Goal: Contribute content: Contribute content

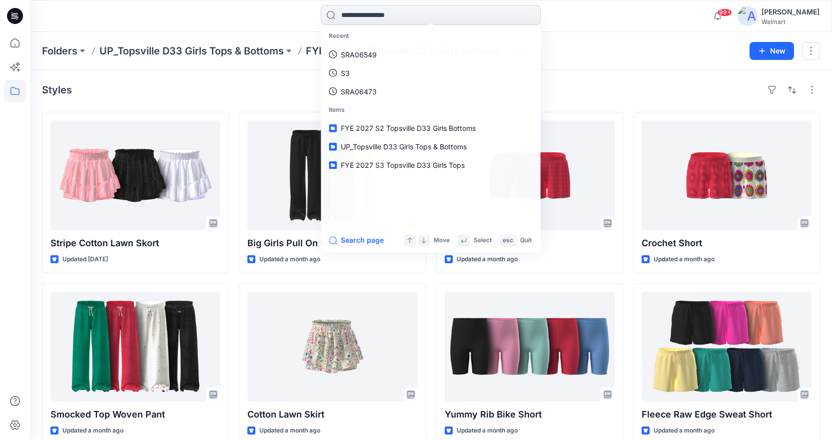
click at [374, 19] on input at bounding box center [431, 15] width 220 height 20
paste input "********"
type input "********"
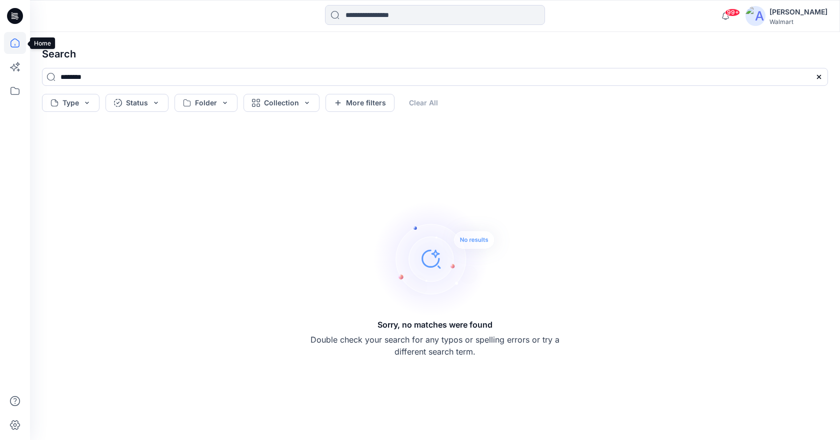
click at [14, 47] on icon at bounding box center [14, 42] width 9 height 9
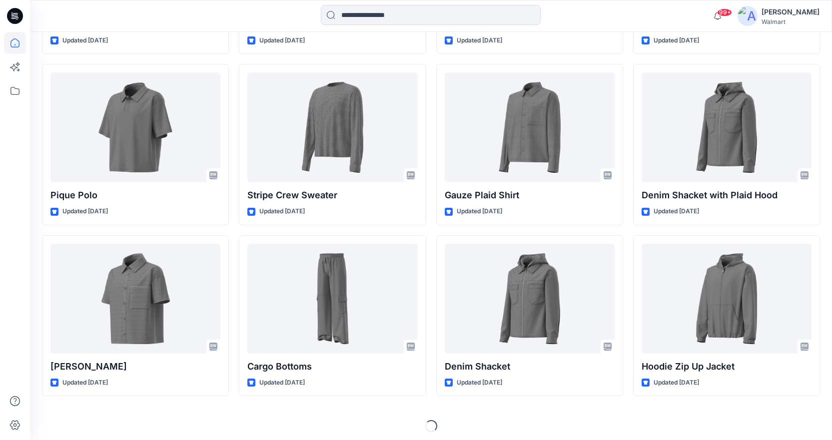
scroll to position [1451, 0]
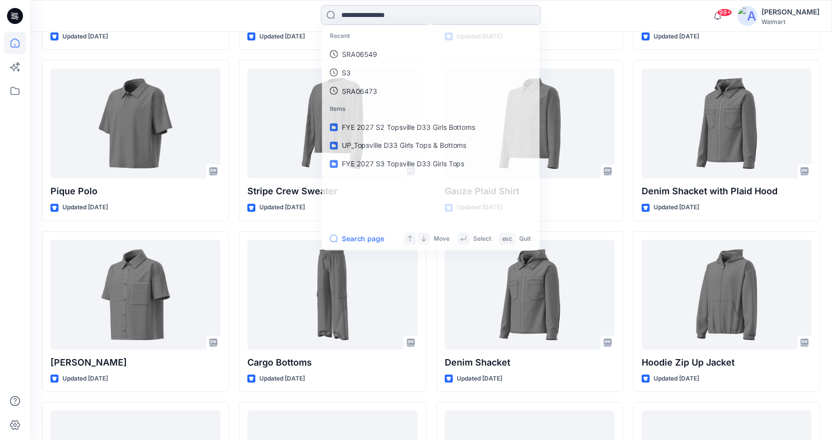
click at [364, 19] on input at bounding box center [431, 15] width 220 height 20
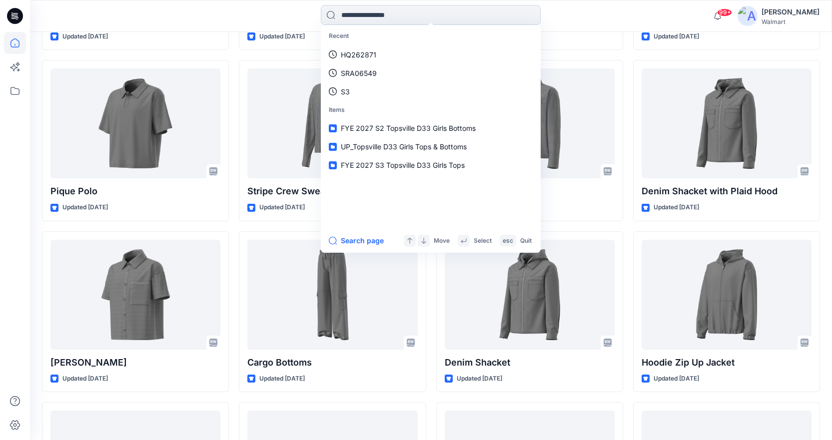
paste input "********"
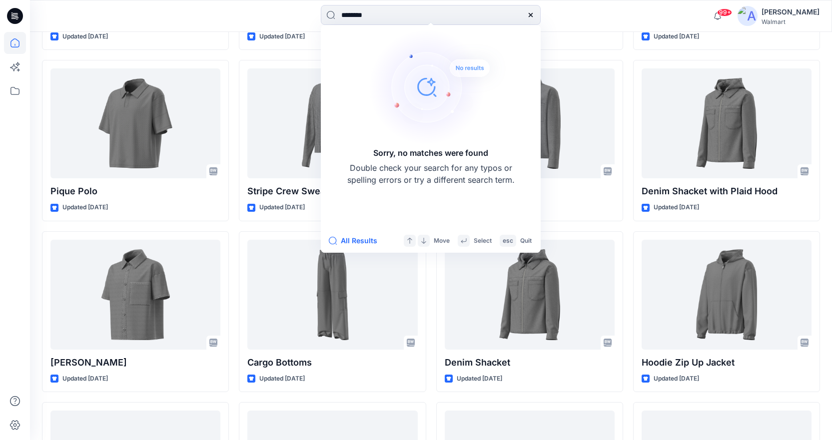
type input "********"
click at [533, 13] on icon at bounding box center [531, 15] width 8 height 8
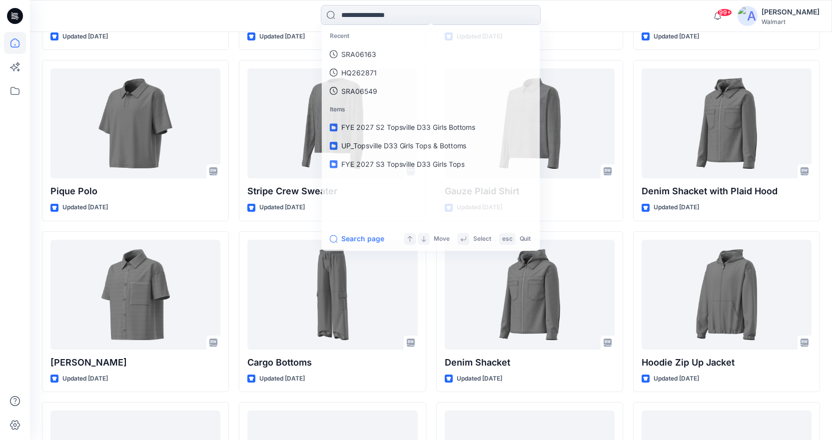
click at [580, 25] on div "Recent SRA06163 HQ262871 SRA06549 Items FYE 2027 S2 Topsville D33 Girls Bottoms…" at bounding box center [430, 16] width 401 height 22
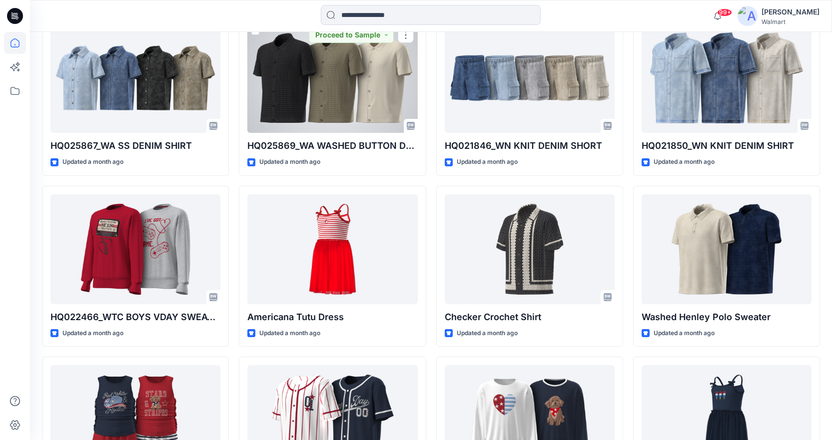
scroll to position [6589, 0]
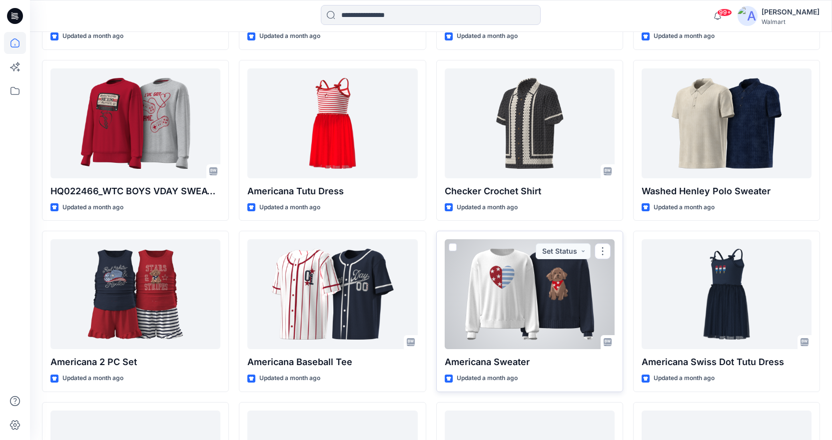
click at [532, 310] on div at bounding box center [530, 294] width 170 height 110
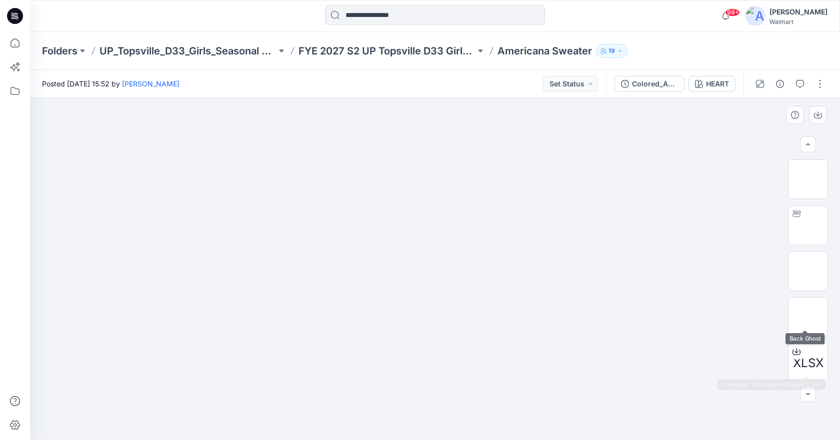
scroll to position [50, 0]
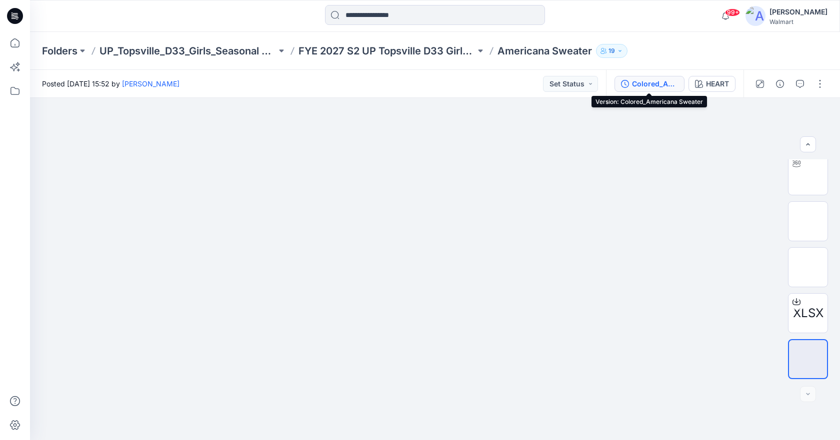
click at [648, 84] on div "Colored_Americana Sweater" at bounding box center [655, 83] width 46 height 11
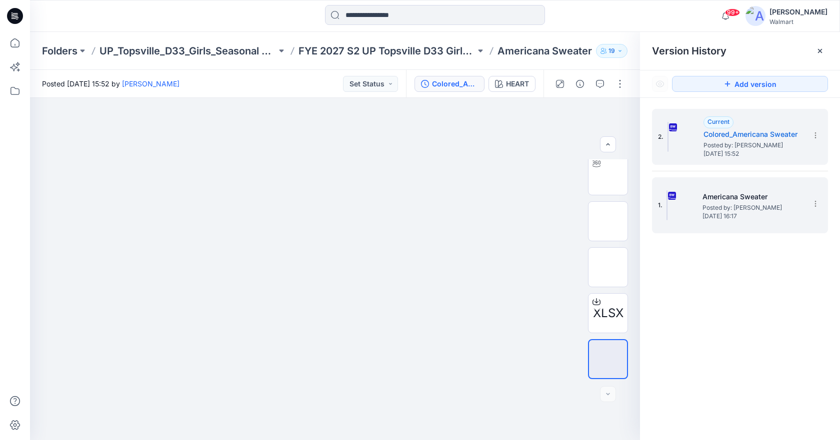
click at [735, 203] on span "Posted by: [PERSON_NAME]" at bounding box center [752, 208] width 100 height 10
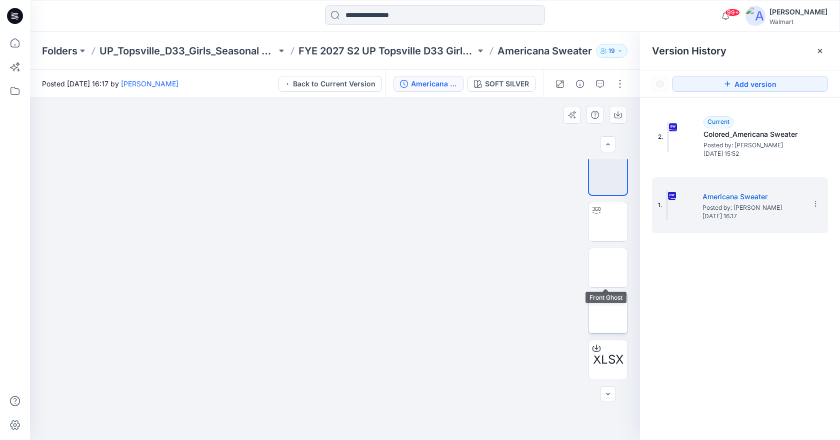
scroll to position [4, 0]
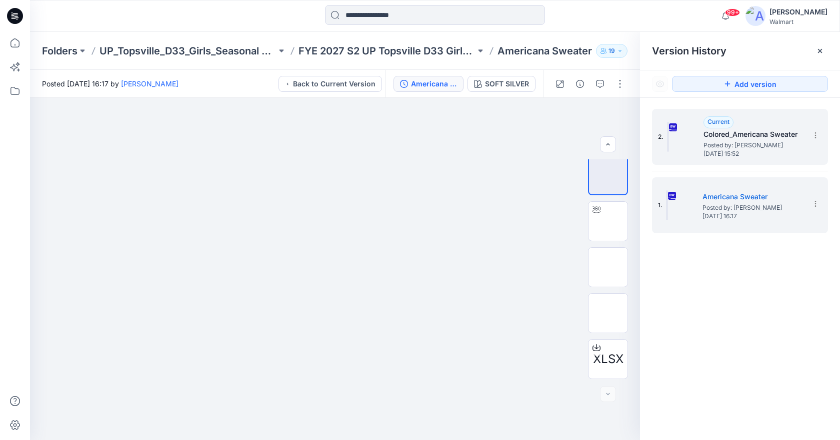
click at [740, 140] on span "Posted by: [PERSON_NAME]" at bounding box center [753, 145] width 100 height 10
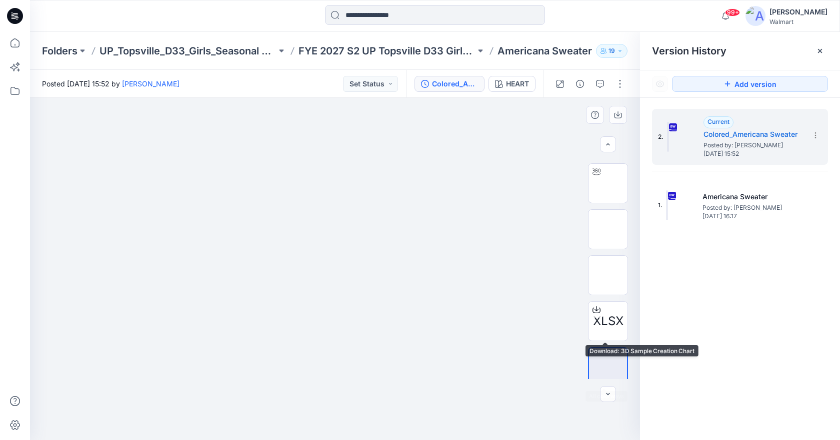
scroll to position [50, 0]
click at [607, 305] on span "XLSX" at bounding box center [608, 313] width 30 height 18
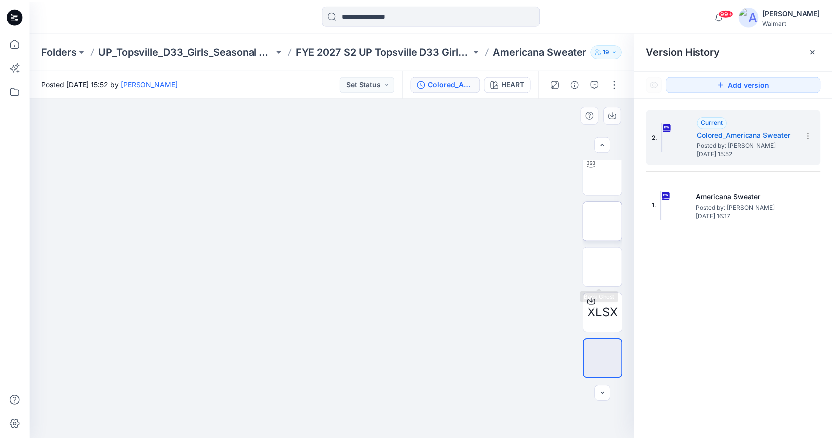
scroll to position [0, 0]
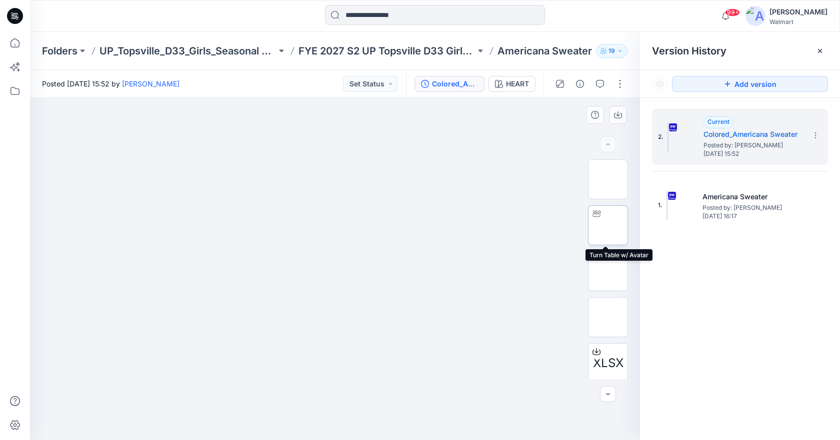
click at [608, 225] on img at bounding box center [608, 225] width 0 height 0
click at [823, 52] on icon at bounding box center [820, 51] width 8 height 8
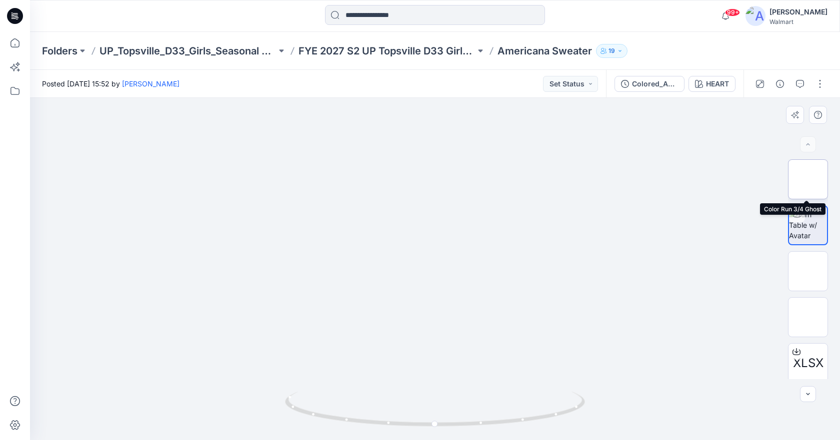
click at [808, 179] on img at bounding box center [808, 179] width 0 height 0
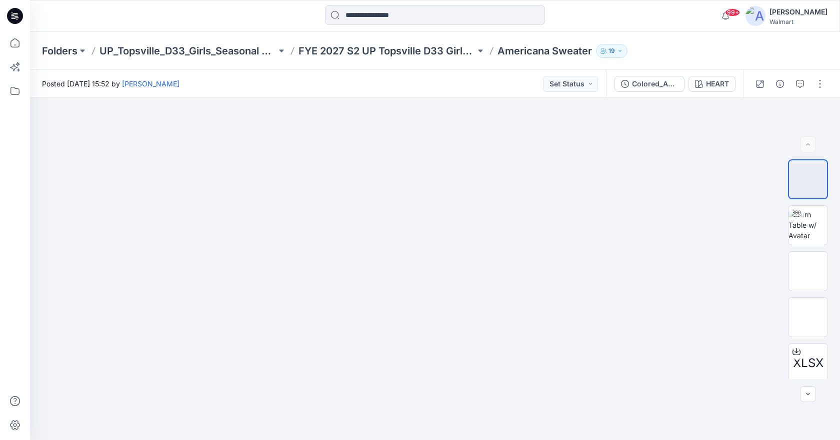
click at [64, 7] on div at bounding box center [131, 16] width 202 height 22
click at [21, 42] on icon at bounding box center [15, 43] width 22 height 22
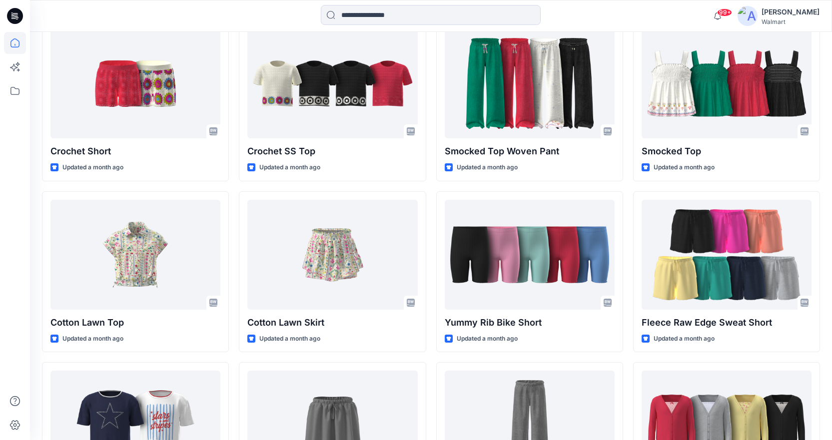
scroll to position [5911, 0]
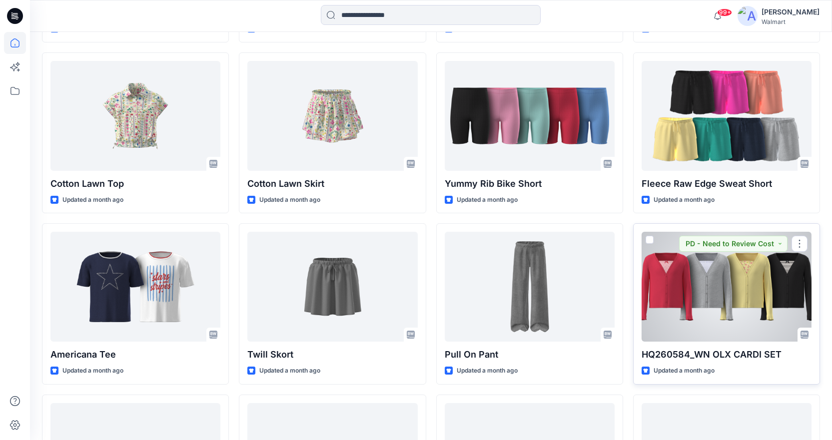
click at [695, 286] on div at bounding box center [727, 287] width 170 height 110
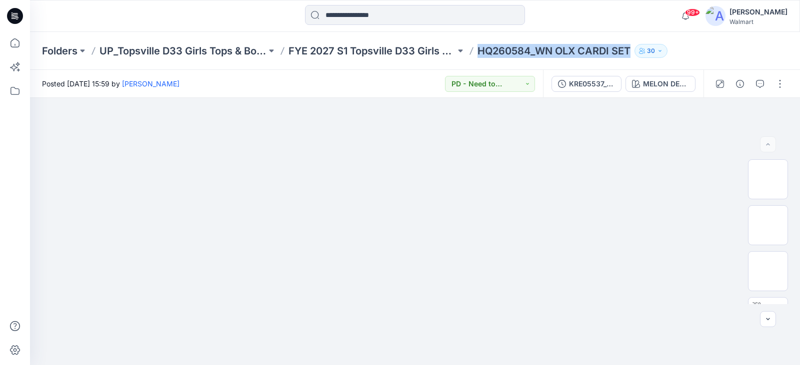
drag, startPoint x: 479, startPoint y: 51, endPoint x: 633, endPoint y: 48, distance: 154.0
click at [633, 48] on div "Folders UP_Topsville D33 Girls Tops & Bottoms FYE 2027 S1 Topsville D33 Girls T…" at bounding box center [376, 51] width 668 height 14
copy p "HQ260584_WN OLX CARDI SET"
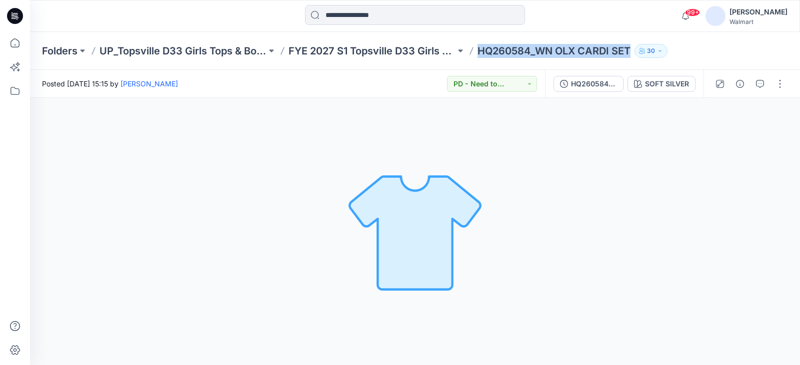
drag, startPoint x: 479, startPoint y: 52, endPoint x: 653, endPoint y: 54, distance: 174.0
click at [653, 54] on div "Folders UP_Topsville D33 Girls Tops & Bottoms FYE 2027 S1 Topsville D33 Girls T…" at bounding box center [376, 51] width 668 height 14
copy div "HQ260584_WN OLX CARDI SET 30"
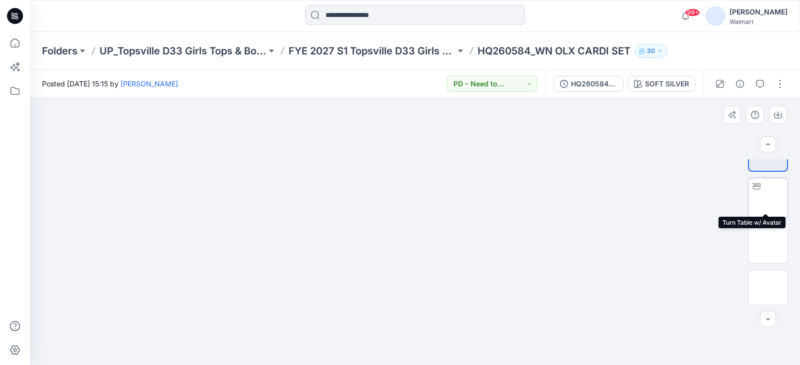
scroll to position [33, 0]
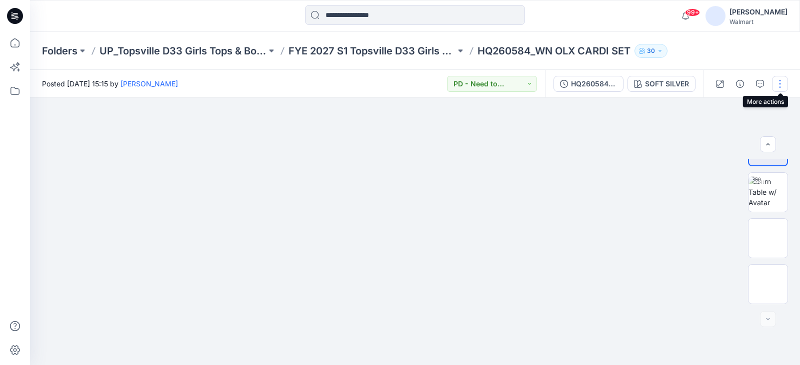
click at [782, 83] on button "button" at bounding box center [780, 84] width 16 height 16
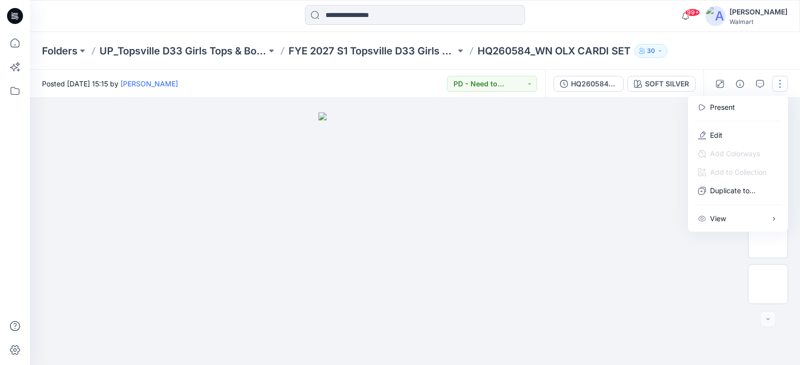
click at [570, 158] on div at bounding box center [415, 231] width 770 height 267
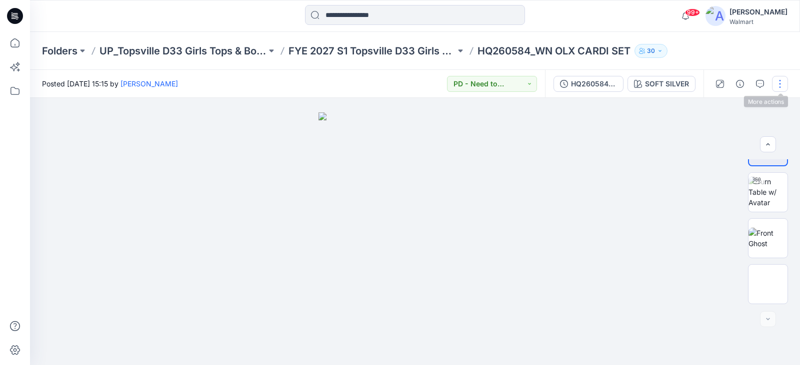
click at [782, 85] on button "button" at bounding box center [780, 84] width 16 height 16
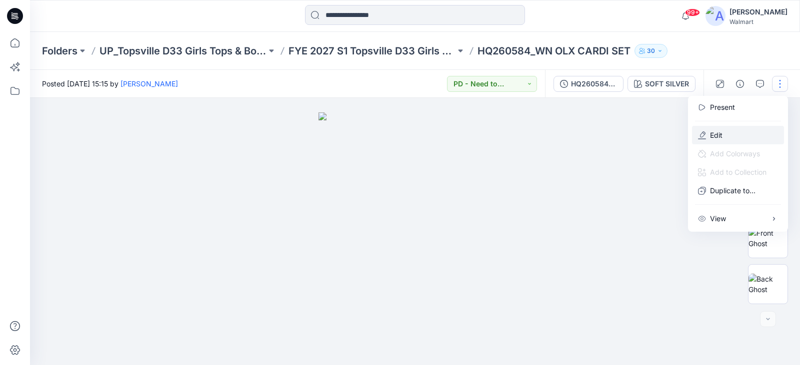
click at [712, 130] on p "Edit" at bounding box center [716, 135] width 12 height 10
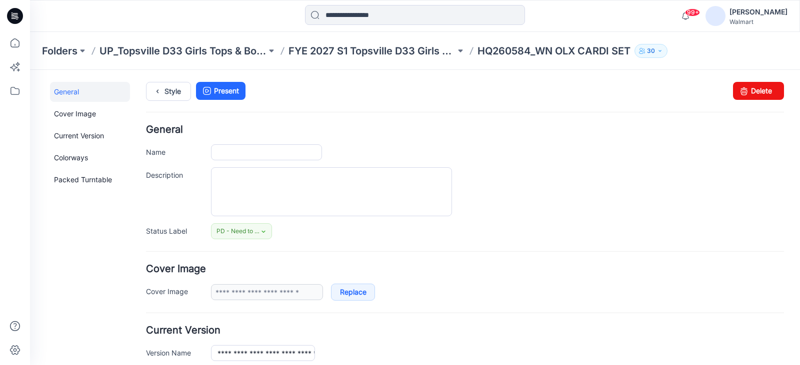
type input "**********"
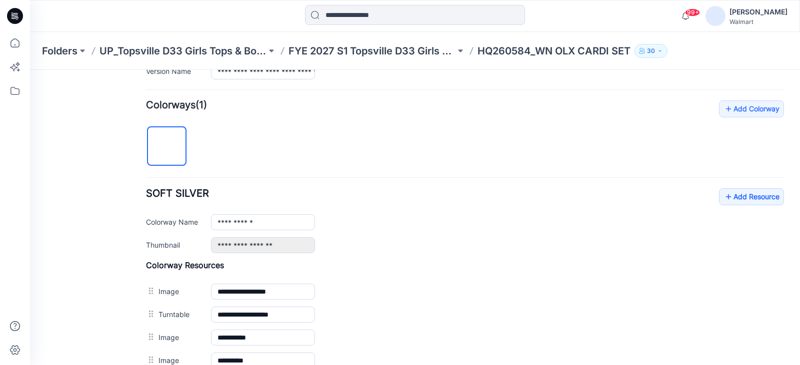
scroll to position [400, 0]
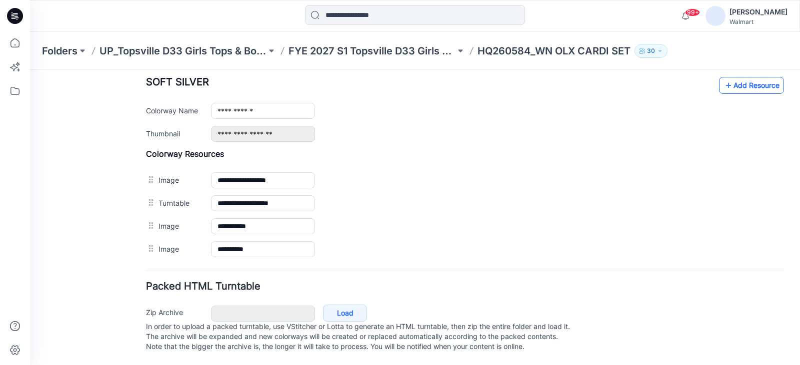
click at [743, 77] on link "Add Resource" at bounding box center [751, 85] width 65 height 17
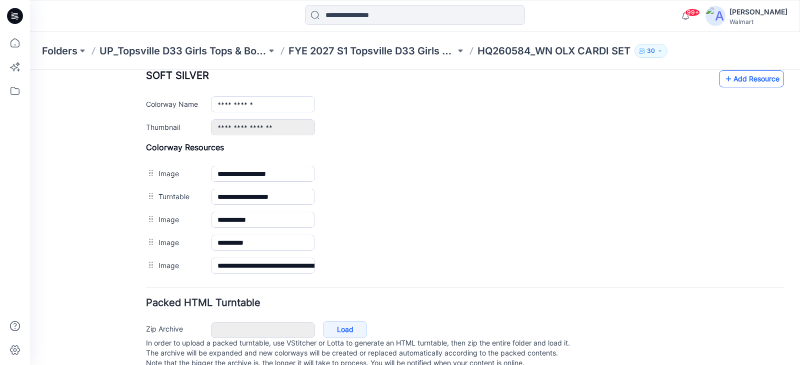
click at [762, 82] on link "Add Resource" at bounding box center [751, 78] width 65 height 17
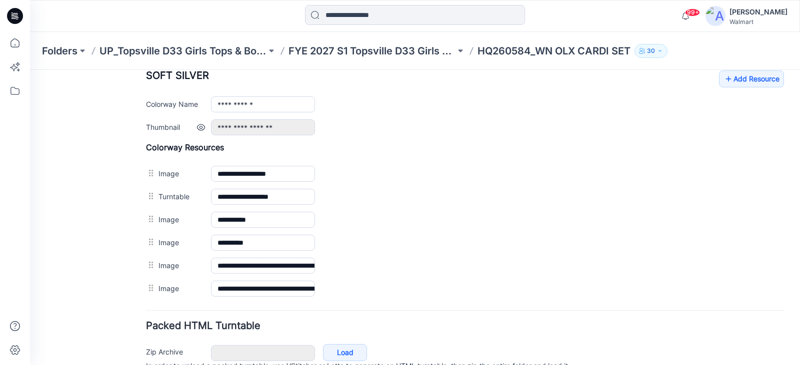
click at [774, 127] on div "**********" at bounding box center [497, 127] width 573 height 16
click at [733, 80] on link "Add Resource" at bounding box center [751, 78] width 65 height 17
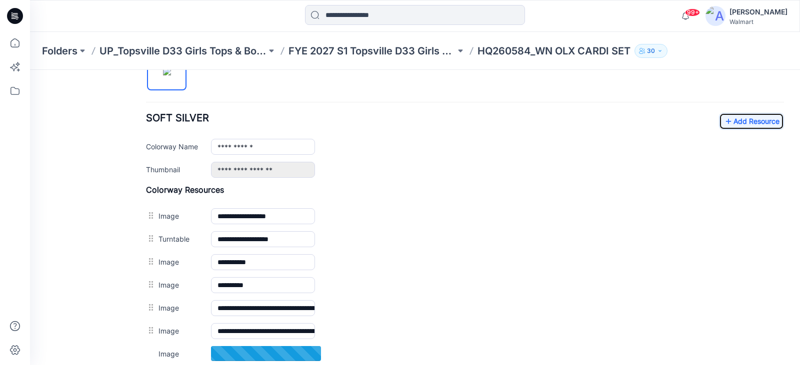
scroll to position [350, 0]
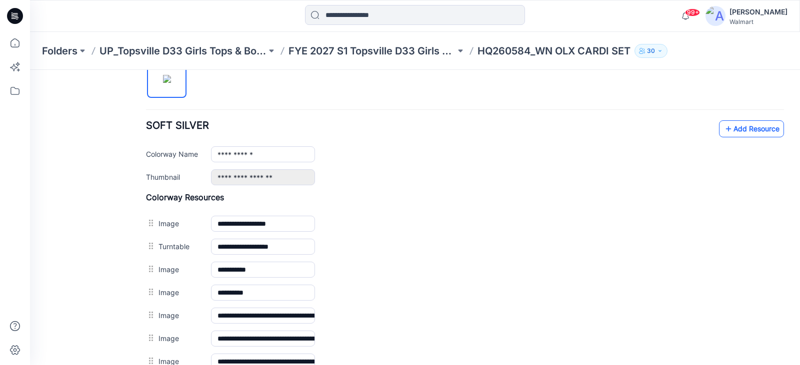
click at [749, 123] on link "Add Resource" at bounding box center [751, 128] width 65 height 17
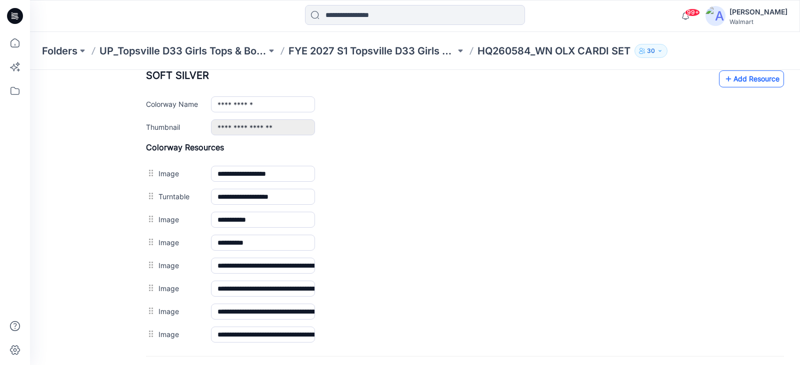
click at [743, 85] on link "Add Resource" at bounding box center [751, 78] width 65 height 17
click at [730, 85] on link "Add Resource" at bounding box center [751, 78] width 65 height 17
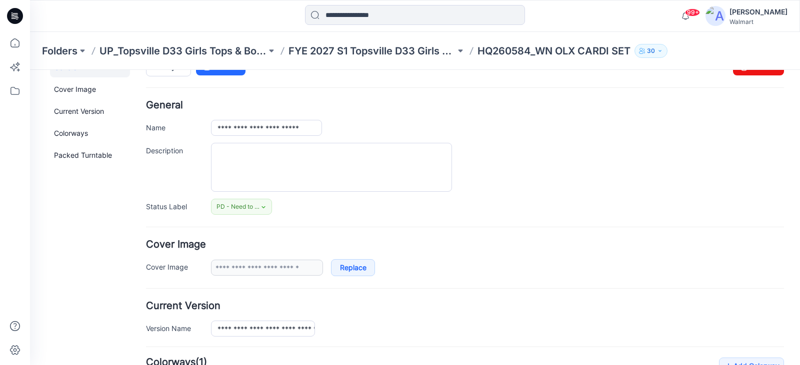
scroll to position [0, 0]
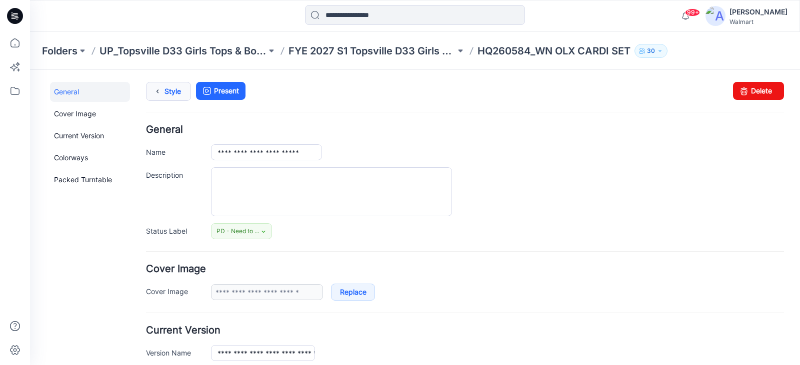
click at [174, 92] on link "Style" at bounding box center [168, 91] width 45 height 19
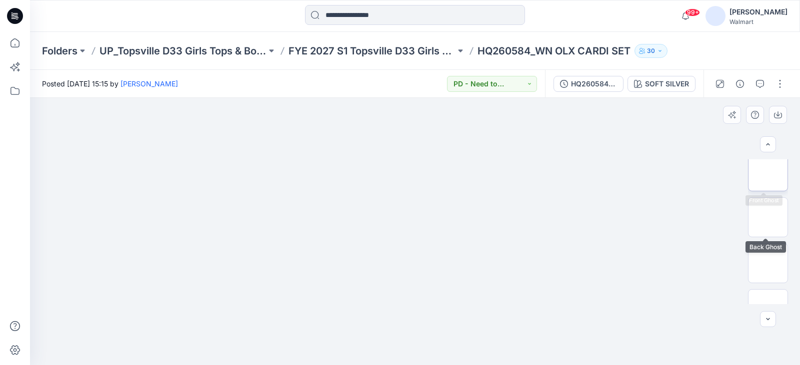
scroll to position [150, 0]
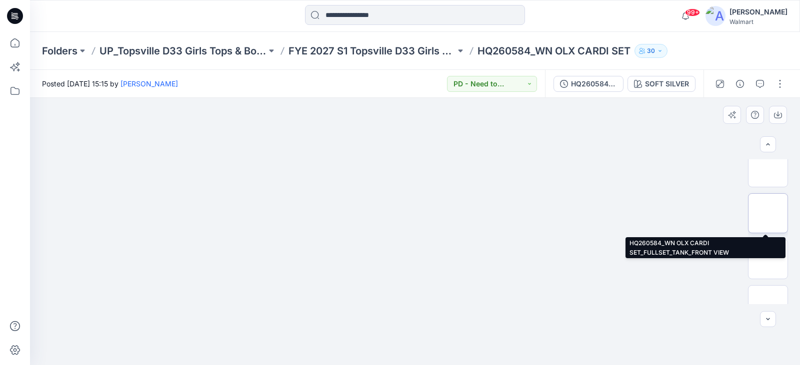
click at [768, 213] on img at bounding box center [768, 213] width 0 height 0
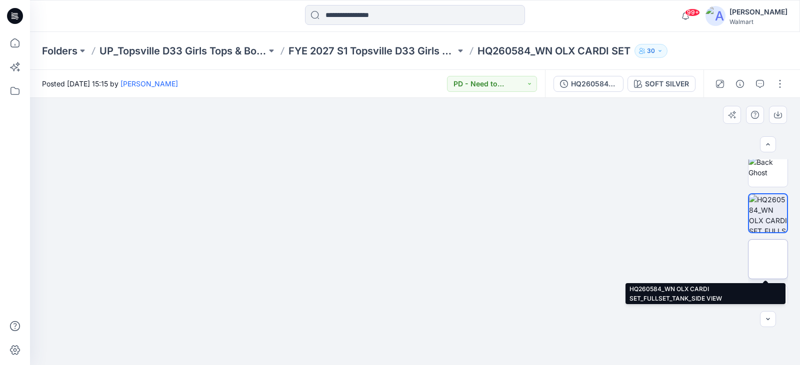
click at [768, 259] on img at bounding box center [768, 259] width 0 height 0
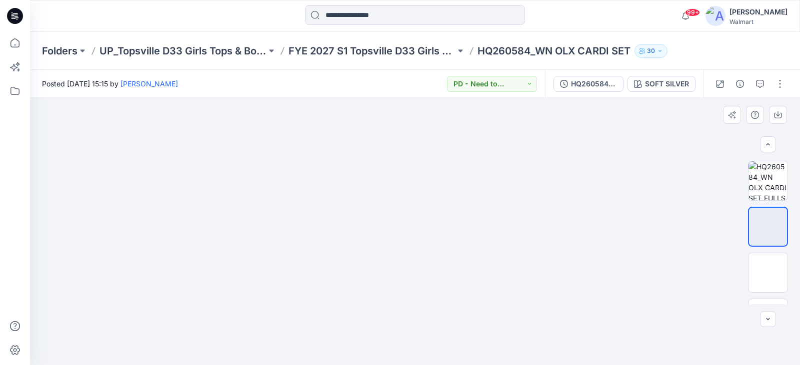
scroll to position [200, 0]
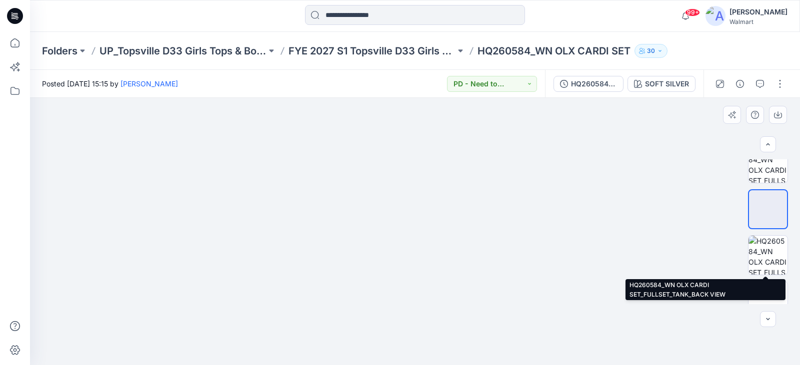
click at [766, 250] on img at bounding box center [767, 255] width 39 height 39
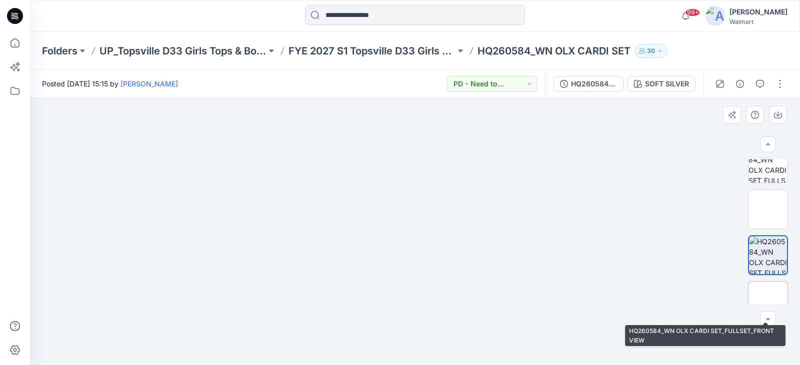
click at [768, 301] on img at bounding box center [768, 301] width 0 height 0
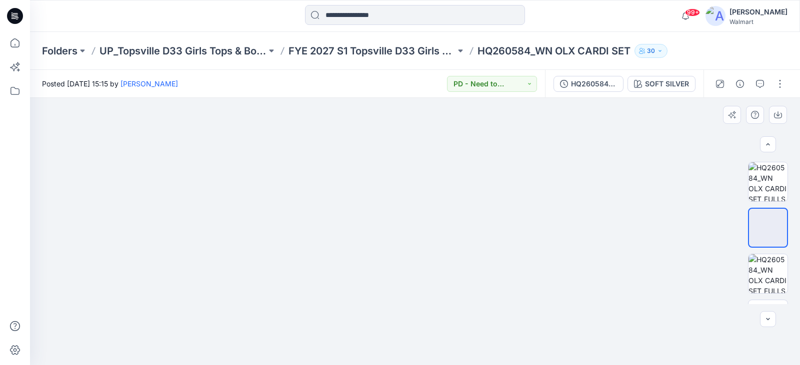
scroll to position [300, 0]
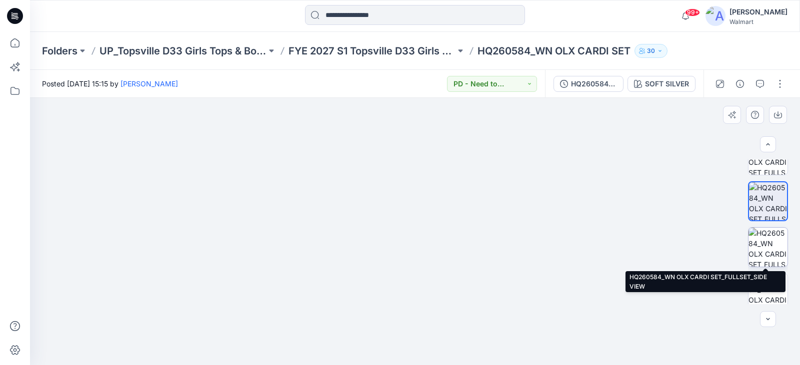
click at [760, 242] on img at bounding box center [767, 247] width 39 height 39
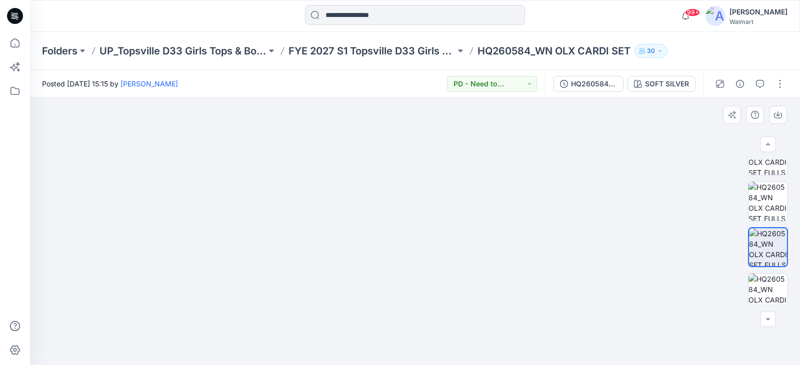
scroll to position [309, 0]
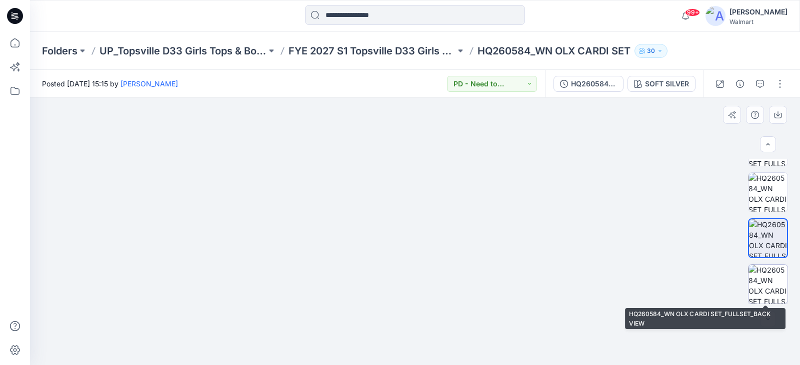
click at [772, 276] on img at bounding box center [767, 284] width 39 height 39
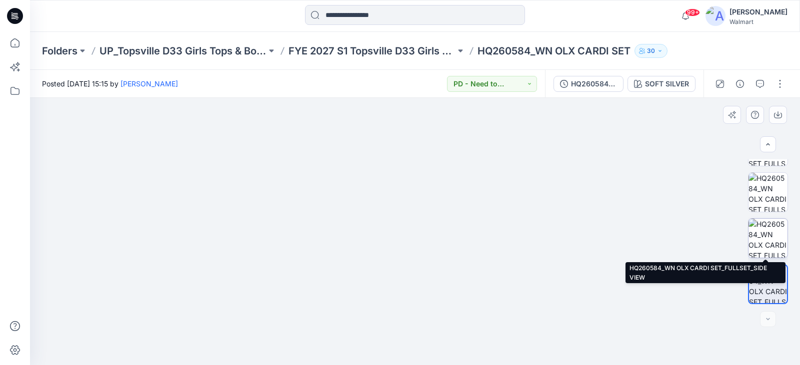
click at [772, 248] on img at bounding box center [767, 238] width 39 height 39
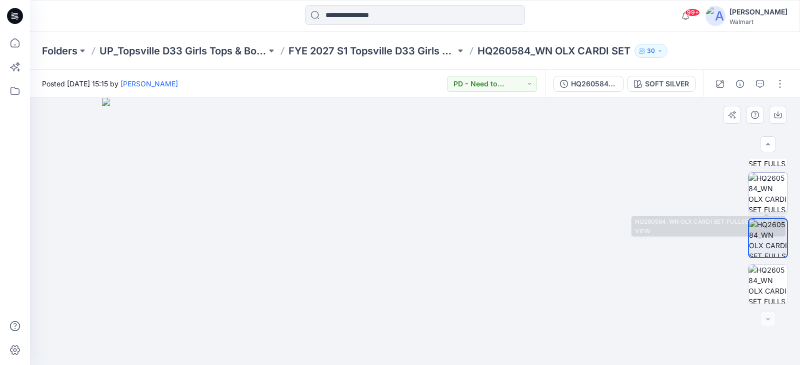
click at [762, 209] on img at bounding box center [767, 192] width 39 height 39
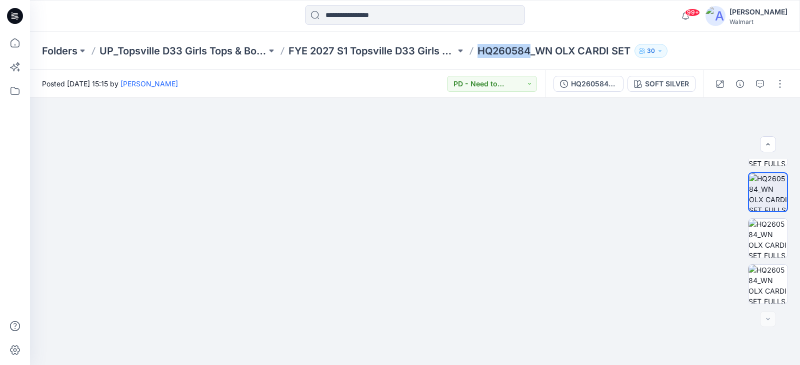
drag, startPoint x: 528, startPoint y: 52, endPoint x: 480, endPoint y: 58, distance: 48.4
click at [480, 58] on div "Folders UP_Topsville D33 Girls Tops & Bottoms FYE 2027 S1 Topsville D33 Girls T…" at bounding box center [415, 51] width 770 height 38
copy p "HQ260584"
drag, startPoint x: 13, startPoint y: 43, endPoint x: 7, endPoint y: 44, distance: 6.1
click at [13, 43] on icon at bounding box center [15, 43] width 22 height 22
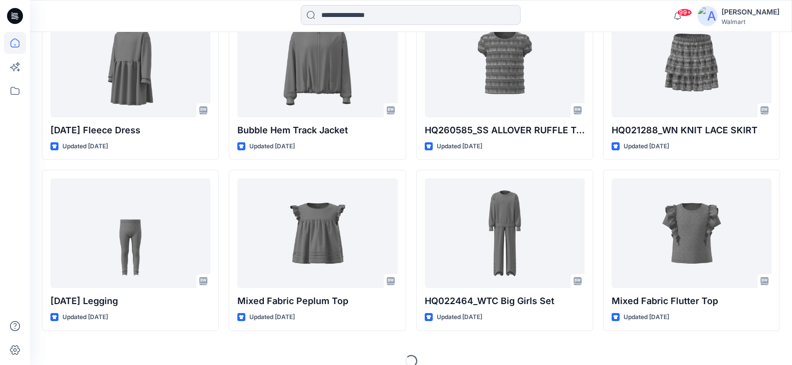
scroll to position [2554, 0]
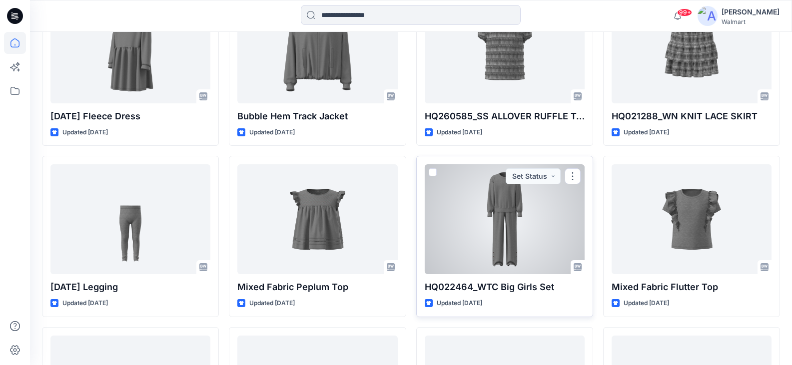
click at [480, 234] on div at bounding box center [505, 219] width 160 height 110
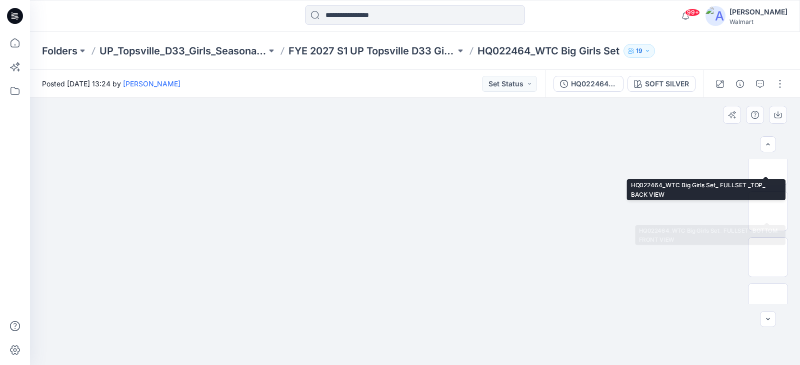
scroll to position [447, 0]
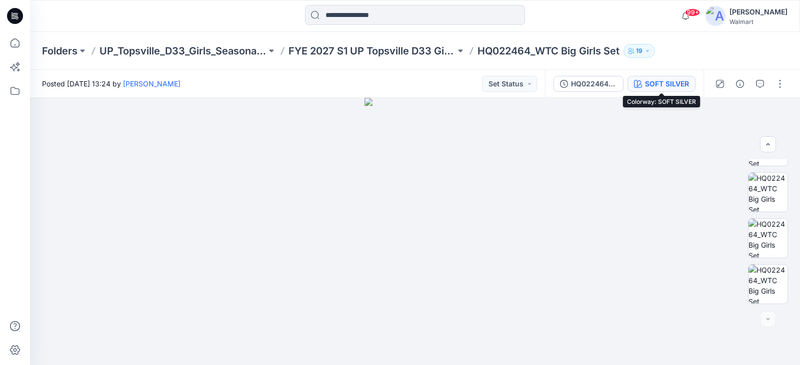
click at [664, 84] on div "SOFT SILVER" at bounding box center [667, 83] width 44 height 11
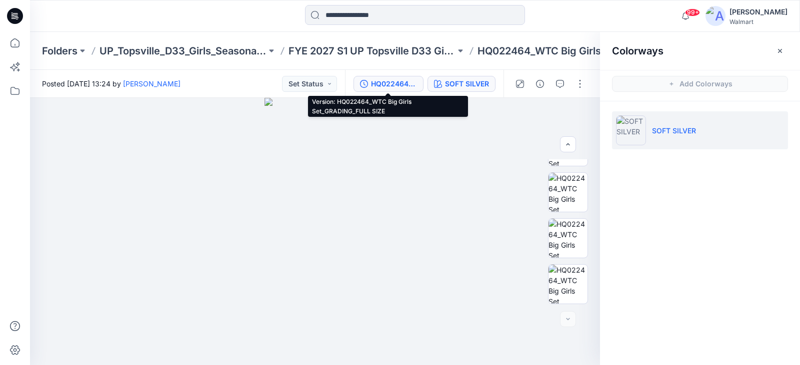
click at [404, 82] on div "HQ022464_WTC Big Girls Set_GRADING_FULL SIZE" at bounding box center [394, 83] width 46 height 11
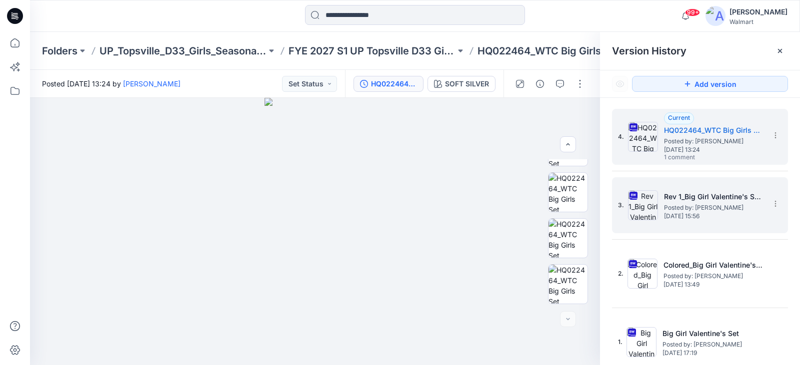
click at [690, 207] on span "Posted by: [PERSON_NAME]" at bounding box center [714, 208] width 100 height 10
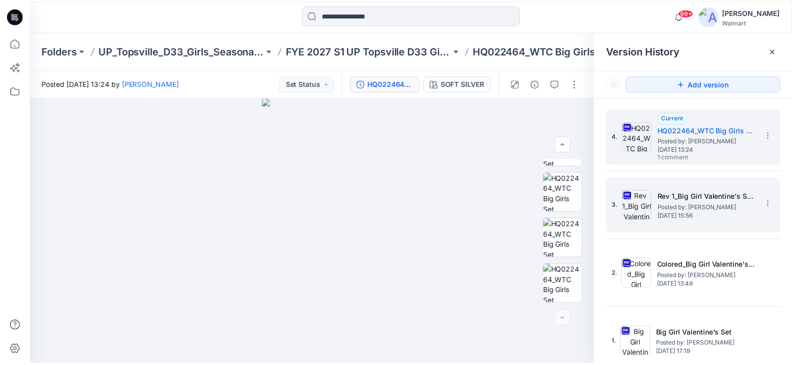
scroll to position [0, 0]
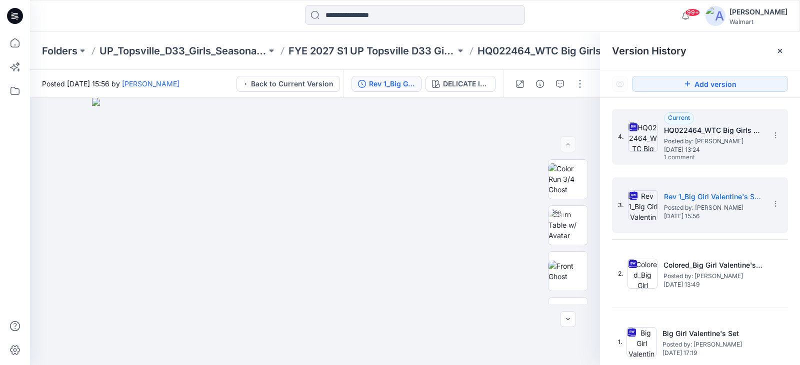
click at [720, 143] on span "Posted by: [PERSON_NAME]" at bounding box center [714, 141] width 100 height 10
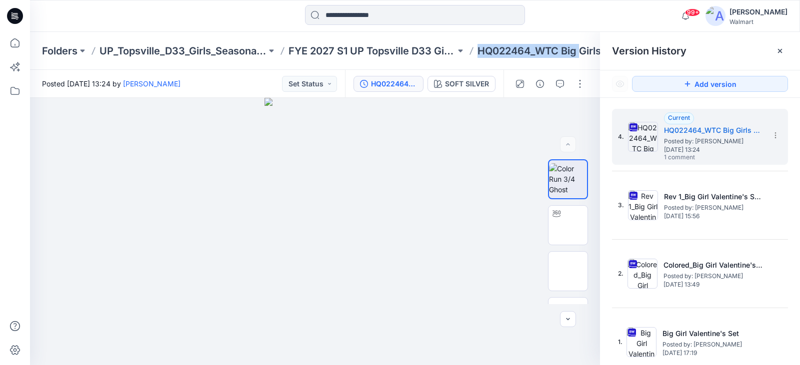
drag, startPoint x: 479, startPoint y: 53, endPoint x: 579, endPoint y: 52, distance: 100.0
click at [579, 52] on p "HQ022464_WTC Big Girls Set" at bounding box center [548, 51] width 142 height 14
click at [785, 48] on div at bounding box center [780, 51] width 16 height 16
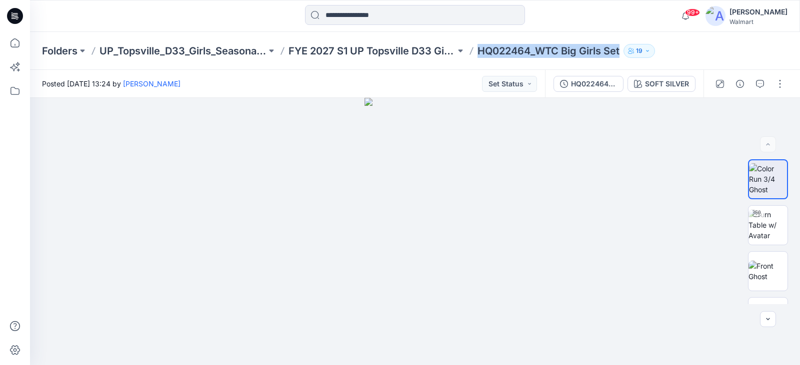
drag, startPoint x: 478, startPoint y: 54, endPoint x: 631, endPoint y: 56, distance: 152.5
click at [631, 56] on div "Folders UP_Topsville_D33_Girls_Seasonal Events FYE 2027 S1 UP Topsville D33 Gir…" at bounding box center [376, 51] width 668 height 14
copy div "HQ022464_WTC Big Girls Set 19"
click at [492, 48] on p "HQ022464_WTC Big Girls Set" at bounding box center [548, 51] width 142 height 14
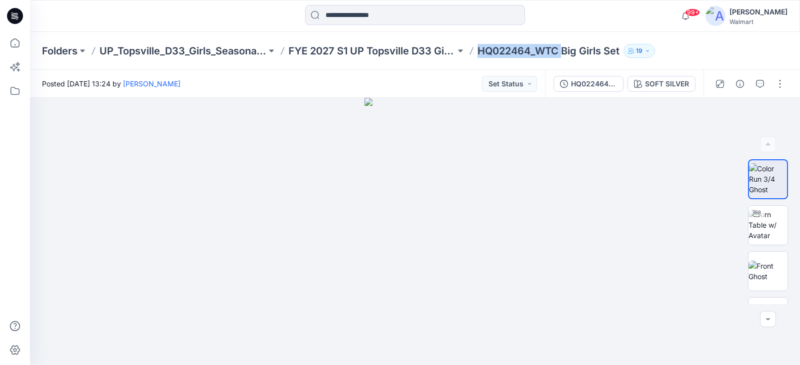
click at [492, 48] on p "HQ022464_WTC Big Girls Set" at bounding box center [548, 51] width 142 height 14
click at [515, 50] on p "HQ022464_WTC Big Girls Set" at bounding box center [548, 51] width 142 height 14
drag, startPoint x: 531, startPoint y: 51, endPoint x: 481, endPoint y: 54, distance: 50.1
click at [481, 54] on p "HQ022464_WTC Big Girls Set" at bounding box center [548, 51] width 142 height 14
copy p "HQ022464"
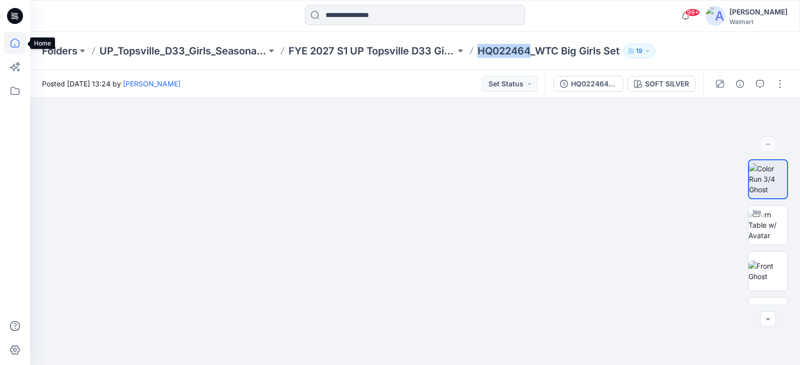
click at [13, 38] on icon at bounding box center [15, 43] width 22 height 22
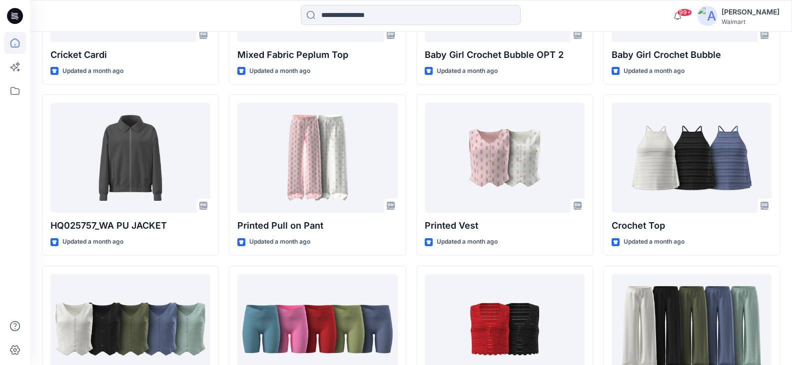
scroll to position [4908, 0]
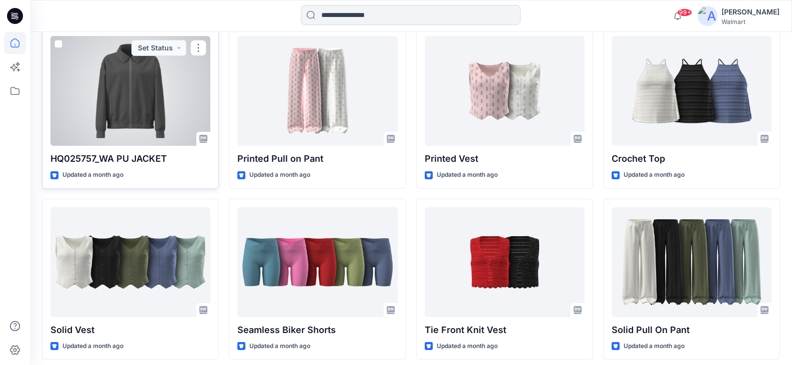
click at [125, 139] on div at bounding box center [130, 91] width 160 height 110
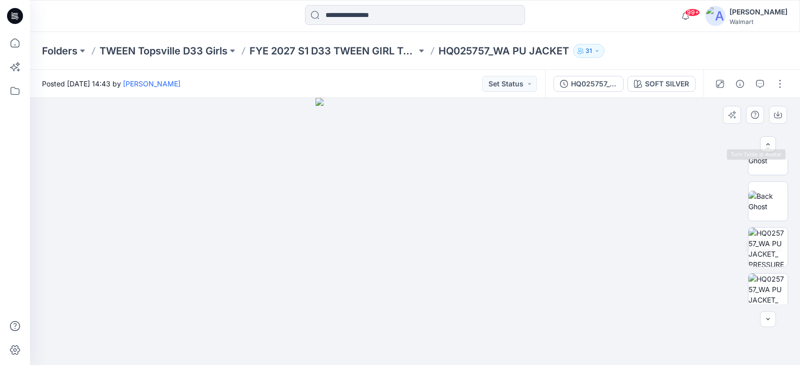
scroll to position [125, 0]
click at [779, 87] on button "button" at bounding box center [780, 84] width 16 height 16
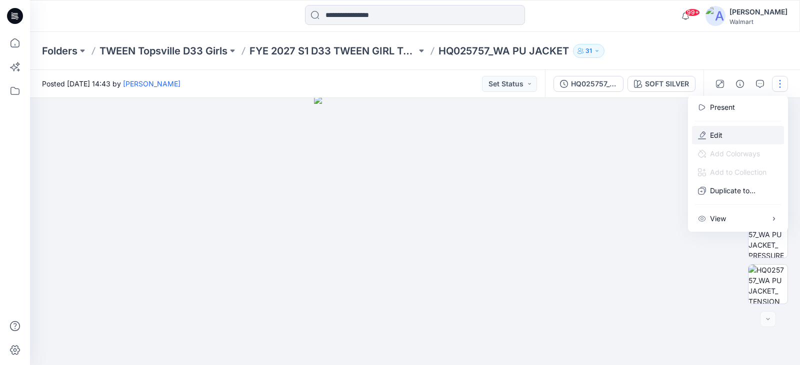
click at [736, 130] on button "Edit" at bounding box center [738, 135] width 92 height 18
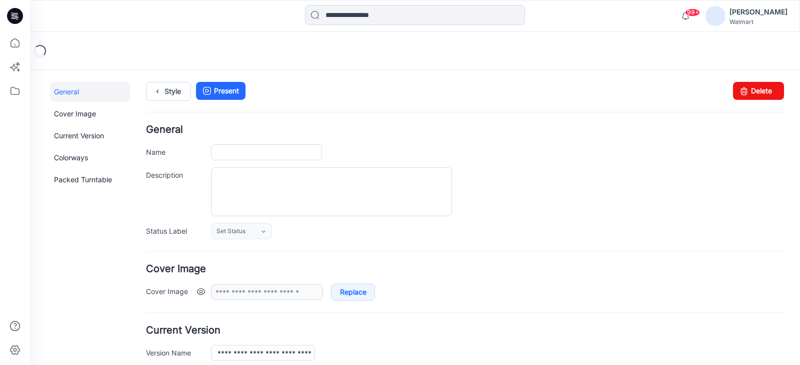
type input "**********"
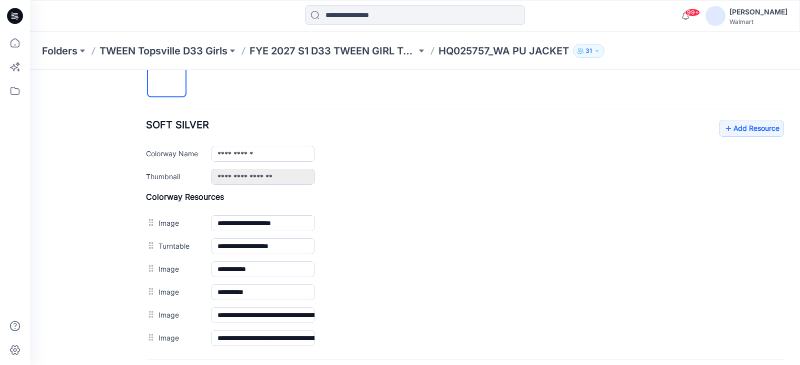
scroll to position [349, 0]
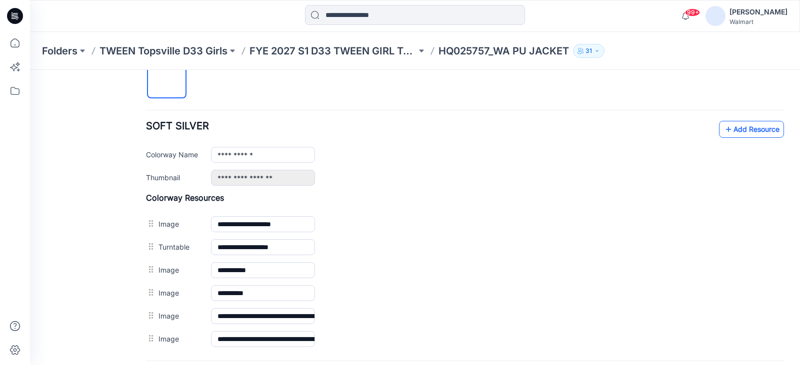
click at [729, 130] on link "Add Resource" at bounding box center [751, 129] width 65 height 17
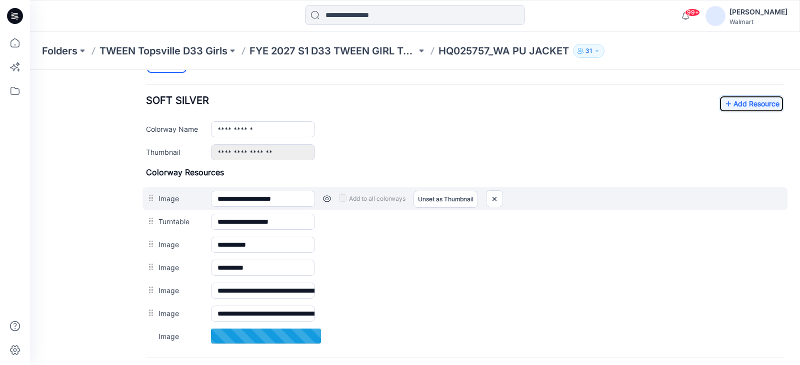
scroll to position [399, 0]
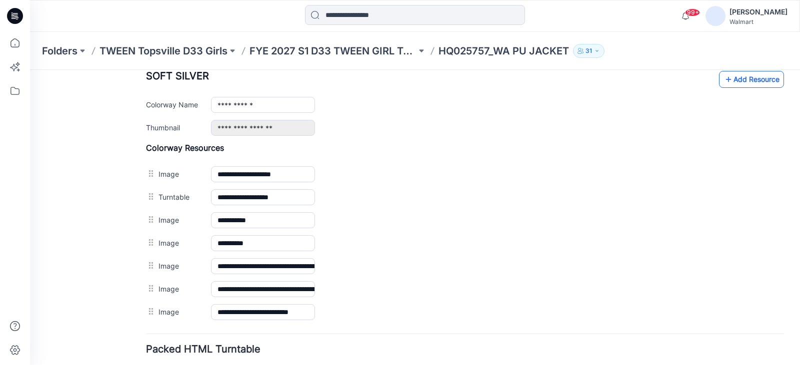
click at [744, 82] on link "Add Resource" at bounding box center [751, 79] width 65 height 17
click at [737, 79] on link "Add Resource" at bounding box center [751, 79] width 65 height 17
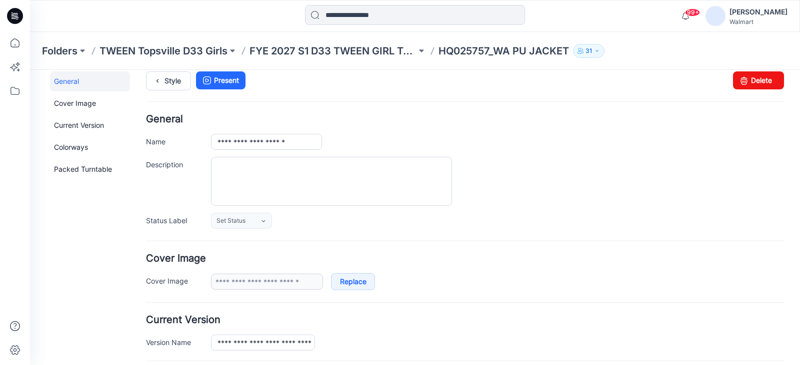
scroll to position [0, 0]
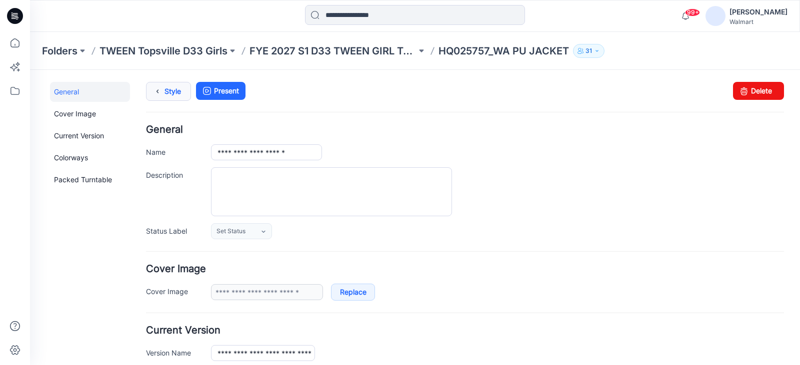
click at [169, 88] on link "Style" at bounding box center [168, 91] width 45 height 19
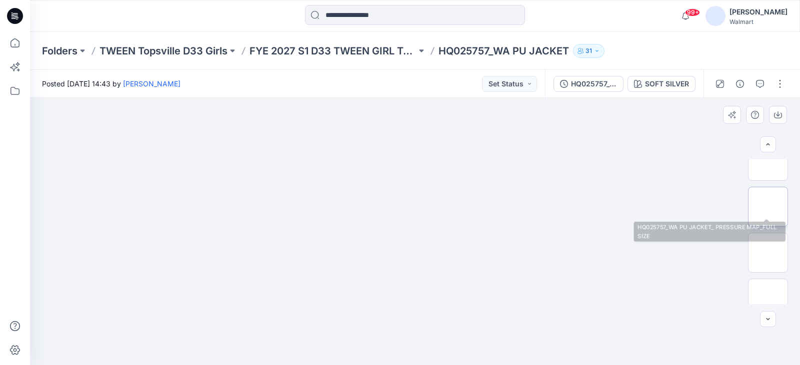
scroll to position [263, 0]
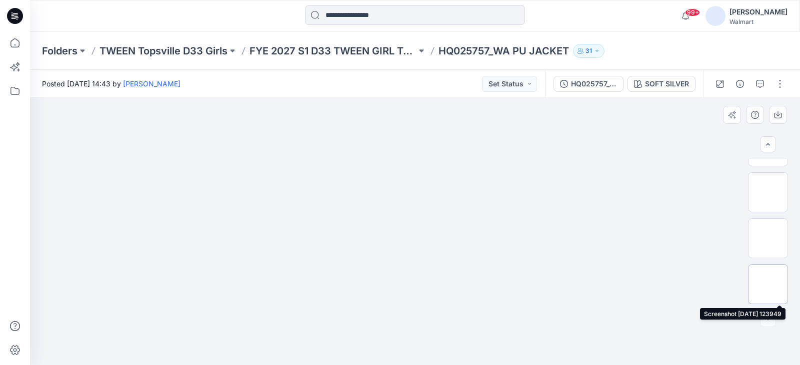
click at [768, 284] on img at bounding box center [768, 284] width 0 height 0
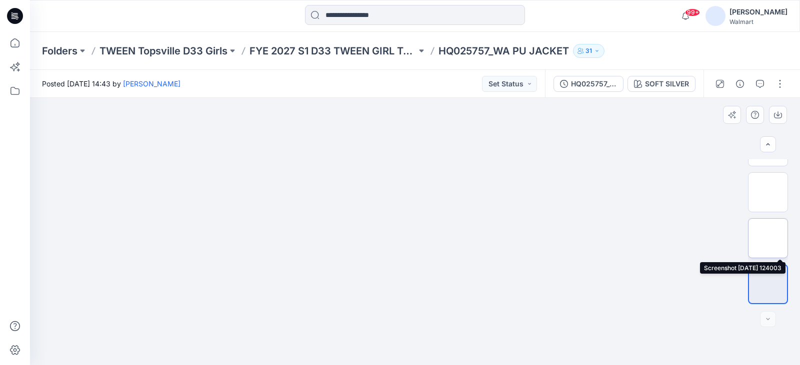
click at [768, 238] on img at bounding box center [768, 238] width 0 height 0
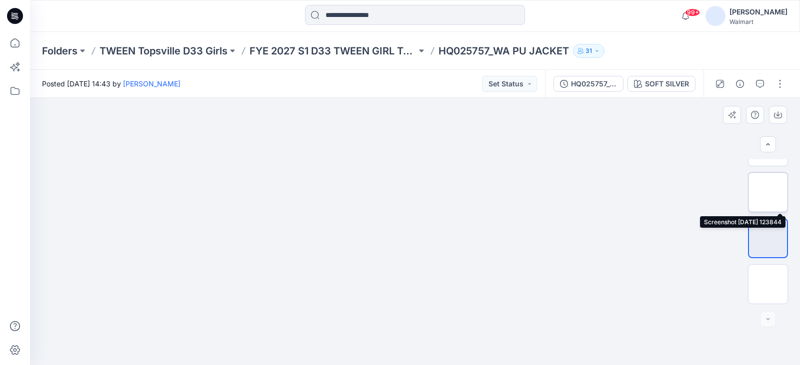
click at [768, 192] on img at bounding box center [768, 192] width 0 height 0
